Goal: Information Seeking & Learning: Learn about a topic

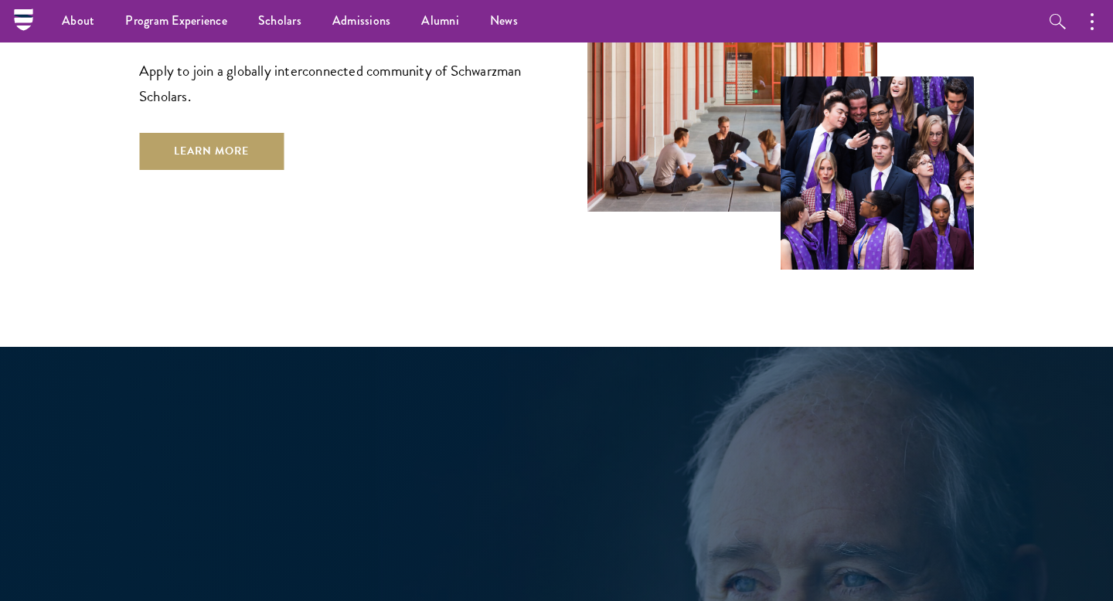
scroll to position [2450, 0]
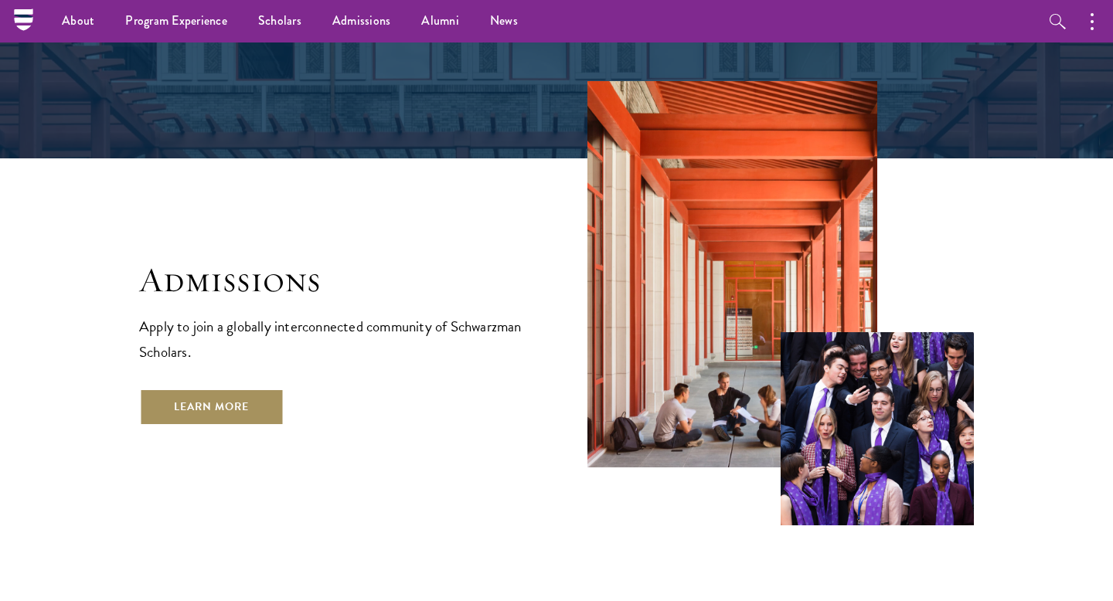
click at [238, 389] on link "Learn More" at bounding box center [211, 407] width 145 height 37
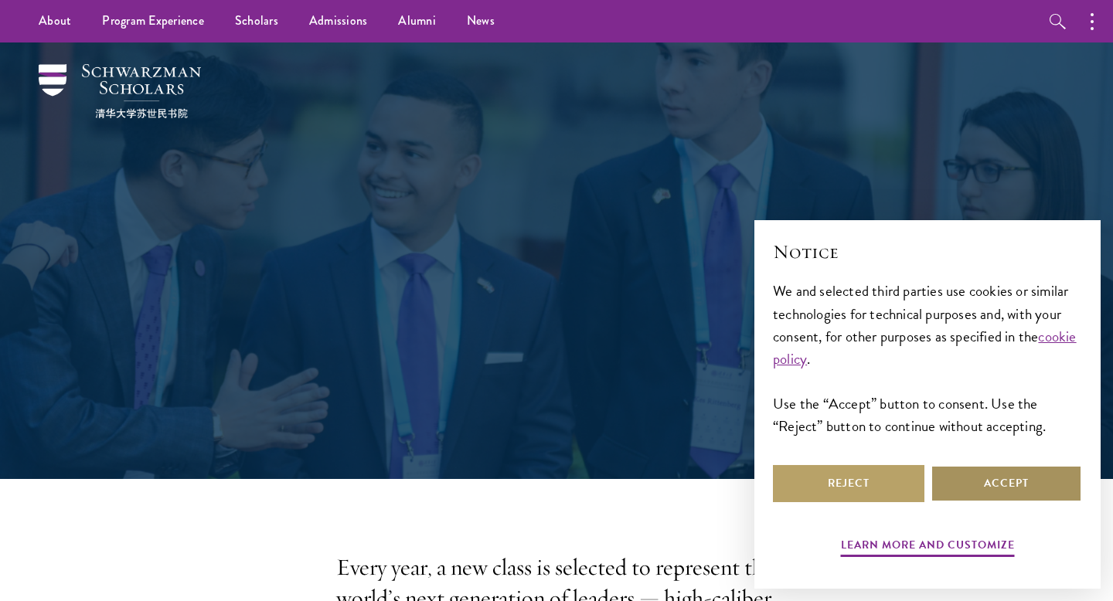
drag, startPoint x: 0, startPoint y: 0, endPoint x: 1004, endPoint y: 482, distance: 1113.8
click at [1004, 482] on div "Reject Accept" at bounding box center [927, 483] width 309 height 43
click at [1002, 488] on button "Accept" at bounding box center [1006, 483] width 151 height 37
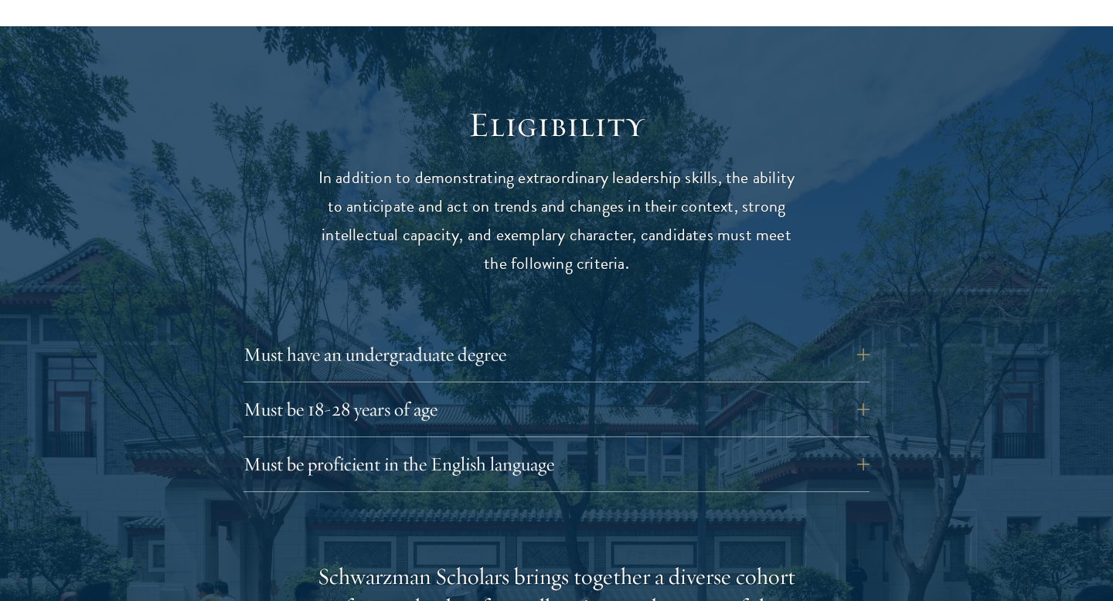
scroll to position [2109, 0]
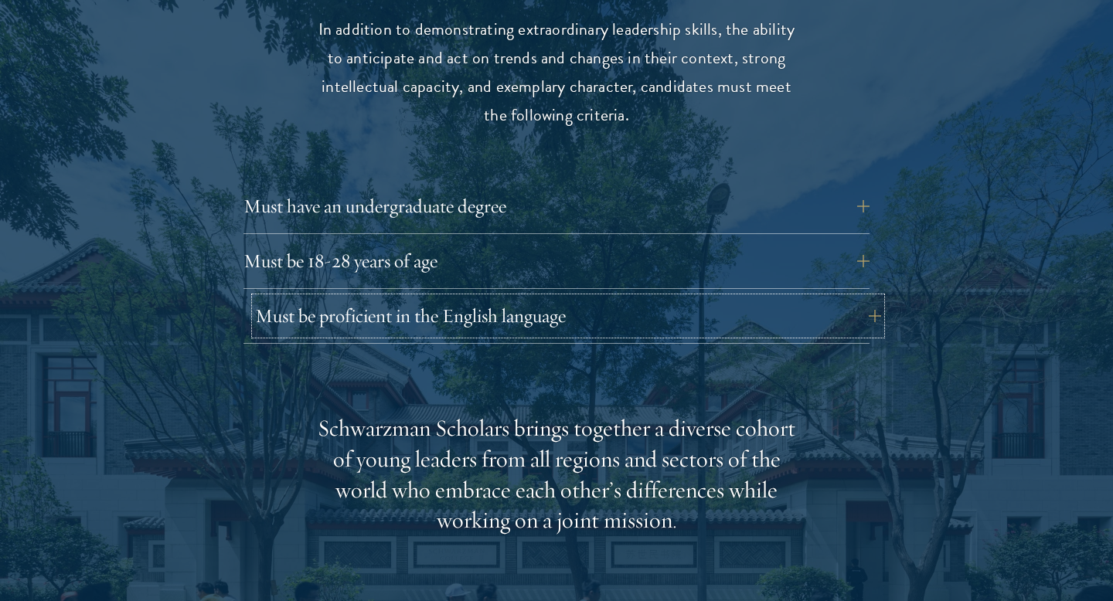
click at [630, 298] on button "Must be proficient in the English language" at bounding box center [568, 316] width 626 height 37
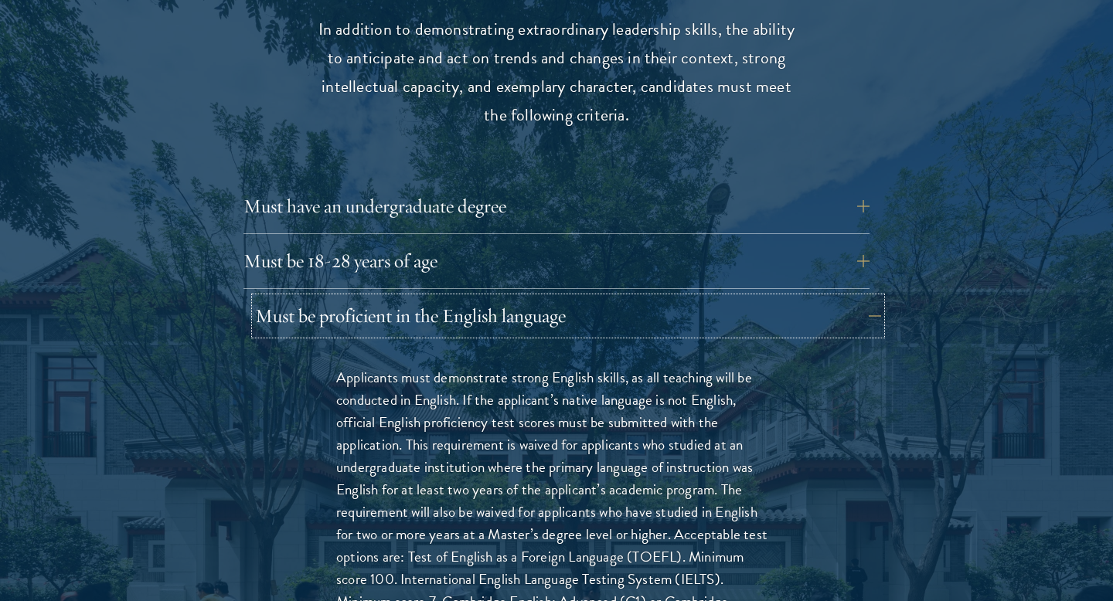
click at [630, 298] on button "Must be proficient in the English language" at bounding box center [568, 316] width 626 height 37
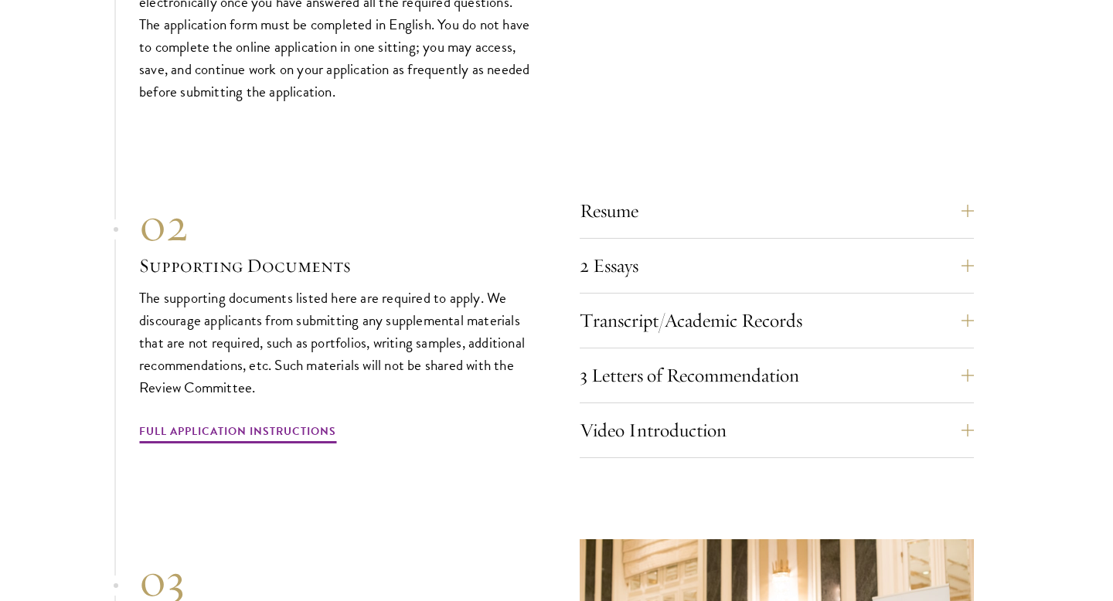
scroll to position [4789, 0]
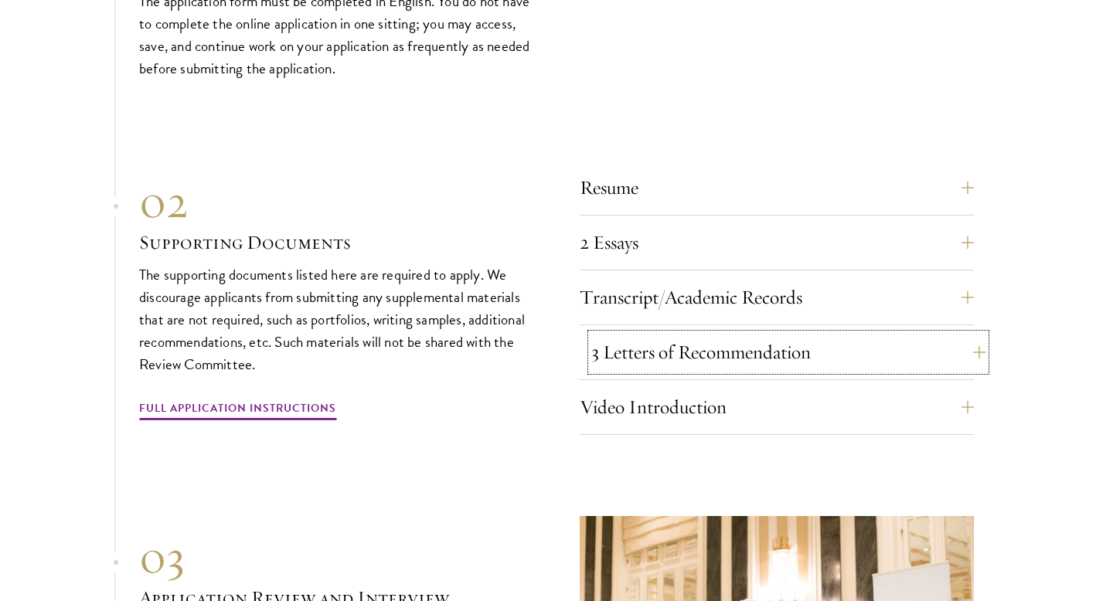
click at [738, 334] on button "3 Letters of Recommendation" at bounding box center [788, 352] width 394 height 37
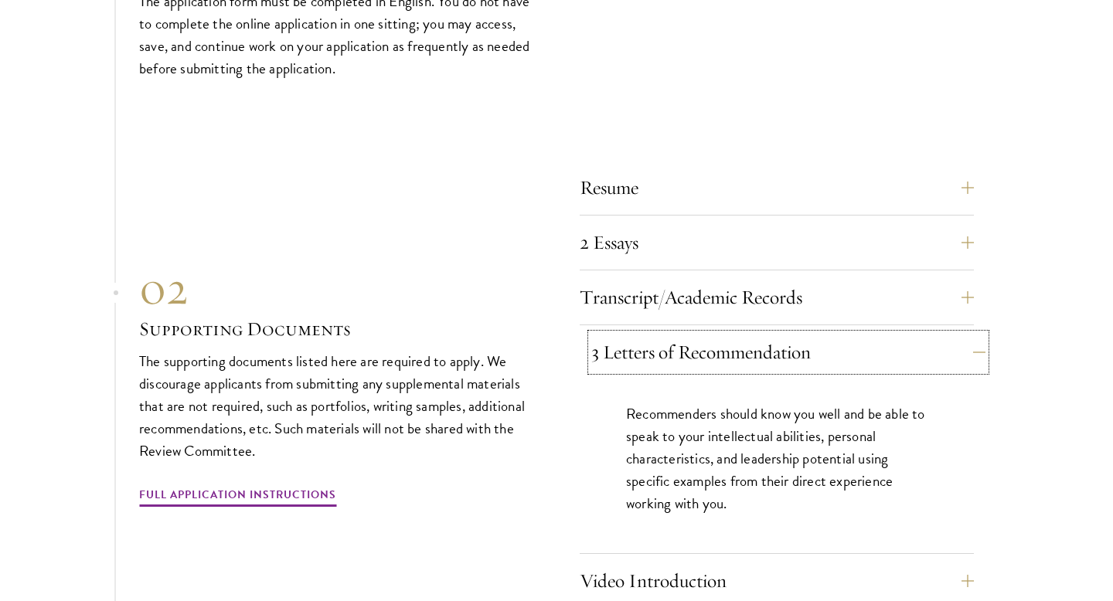
click at [738, 334] on button "3 Letters of Recommendation" at bounding box center [788, 352] width 394 height 37
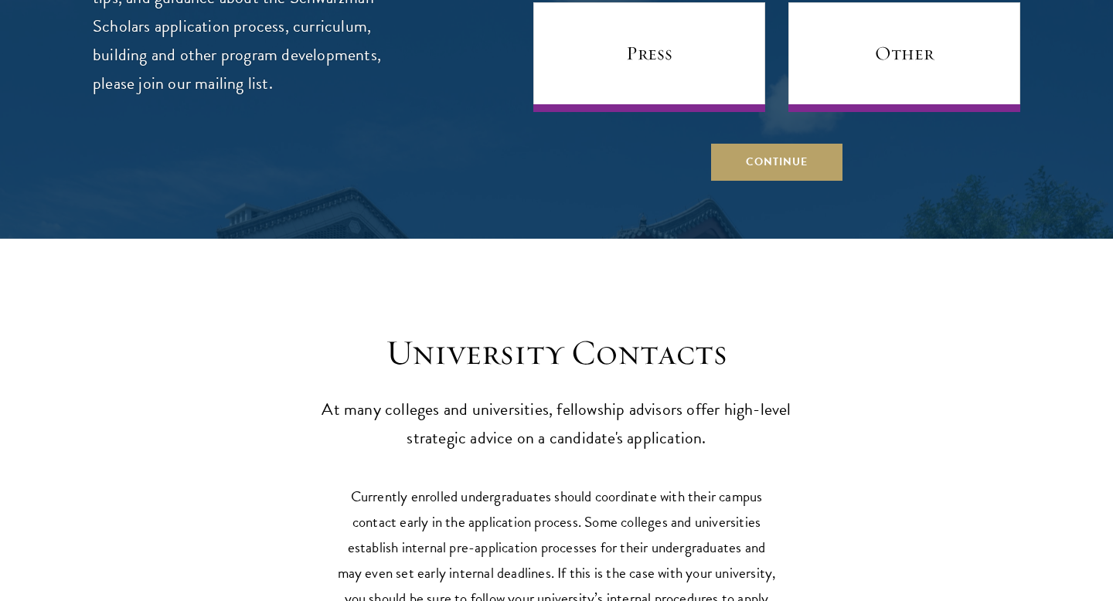
scroll to position [6392, 0]
